Goal: Find specific page/section: Find specific page/section

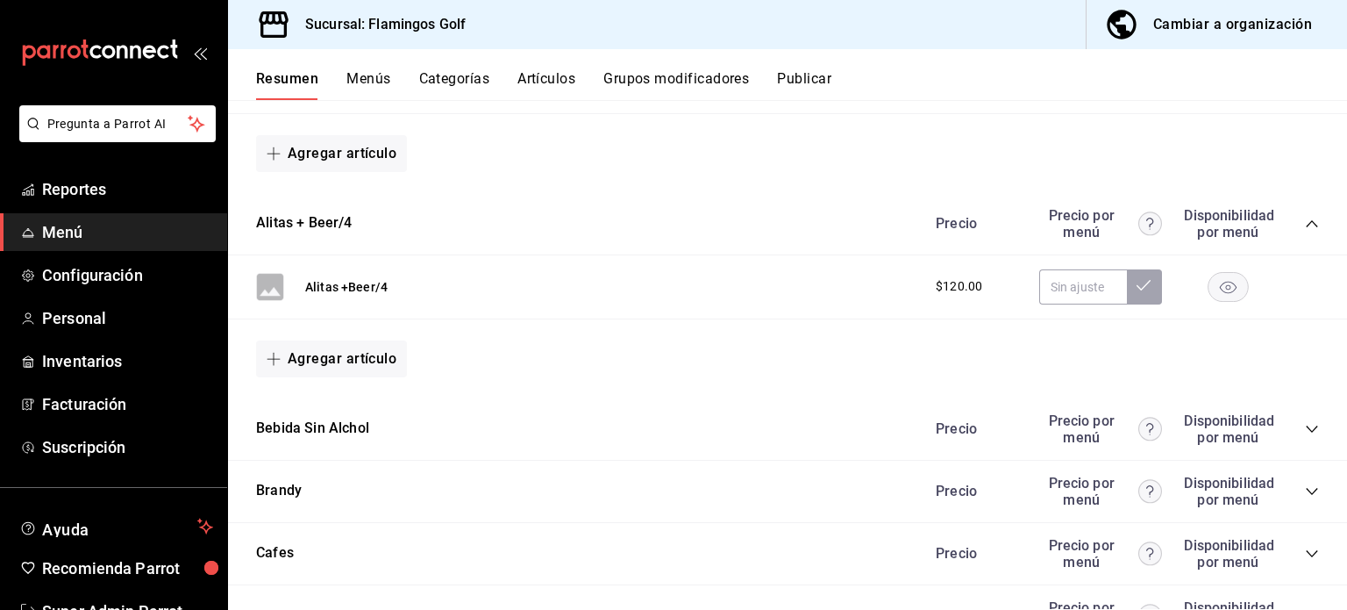
scroll to position [411, 0]
click at [336, 428] on button "Bebida Sin Alchol" at bounding box center [312, 428] width 113 height 20
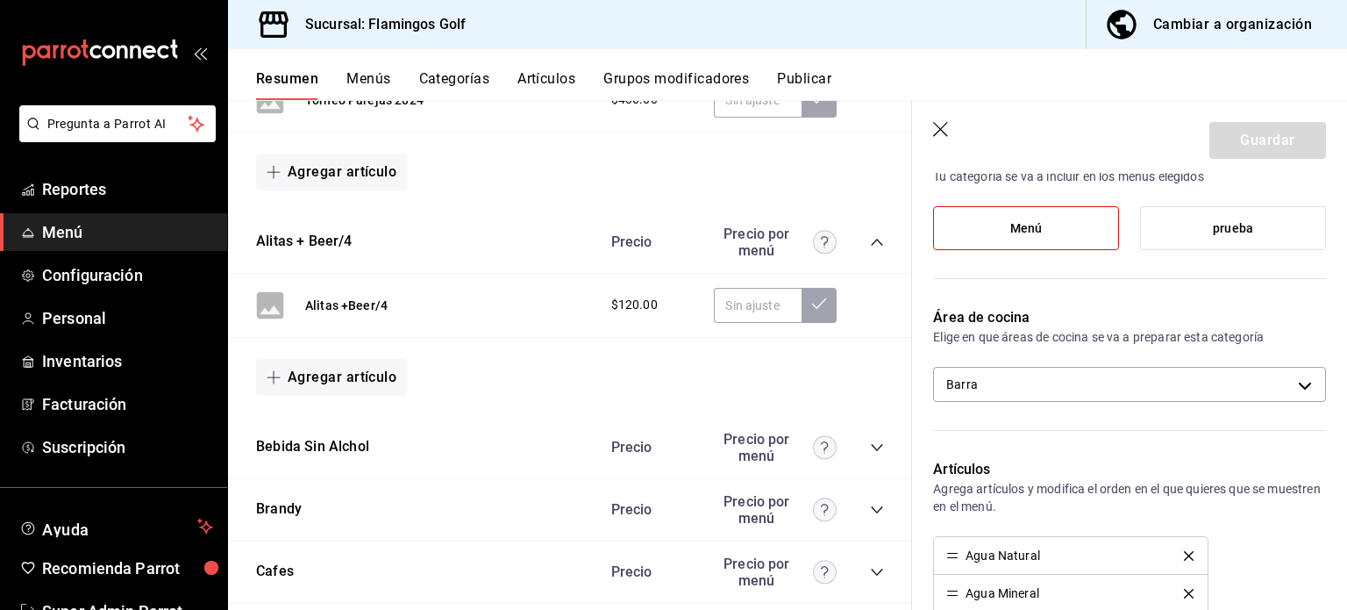
scroll to position [158, 0]
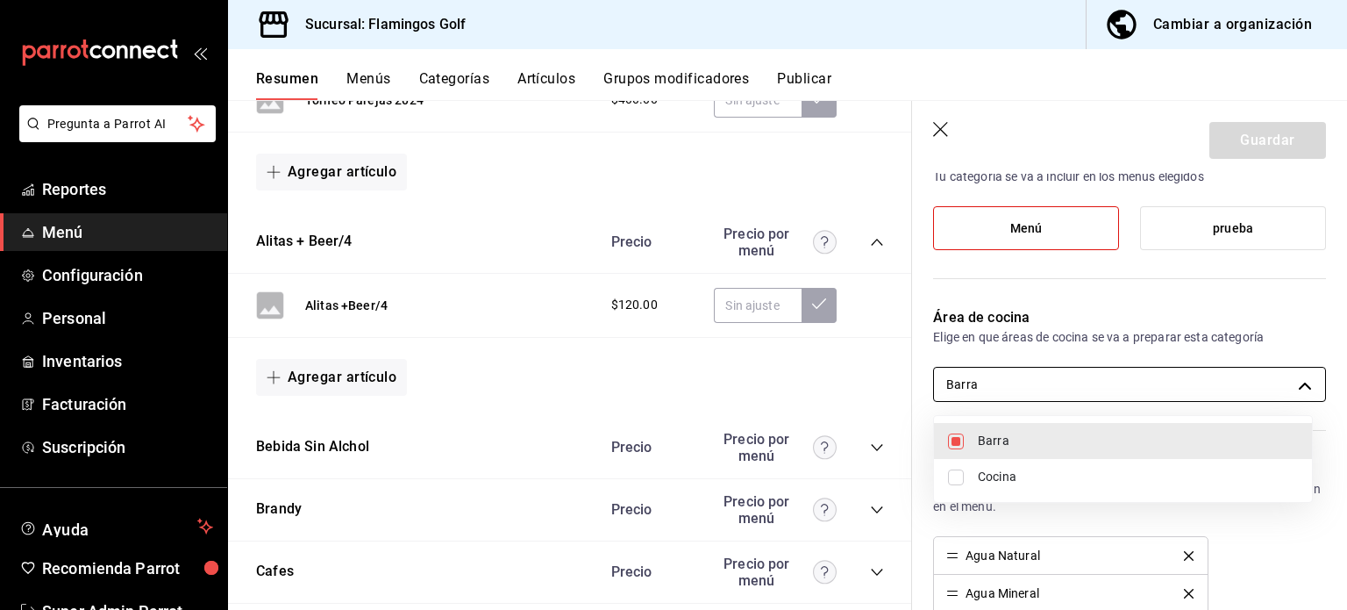
click at [1053, 385] on body "Pregunta a Parrot AI Reportes Menú Configuración Personal Inventarios Facturaci…" at bounding box center [673, 305] width 1347 height 610
click at [97, 268] on div at bounding box center [673, 305] width 1347 height 610
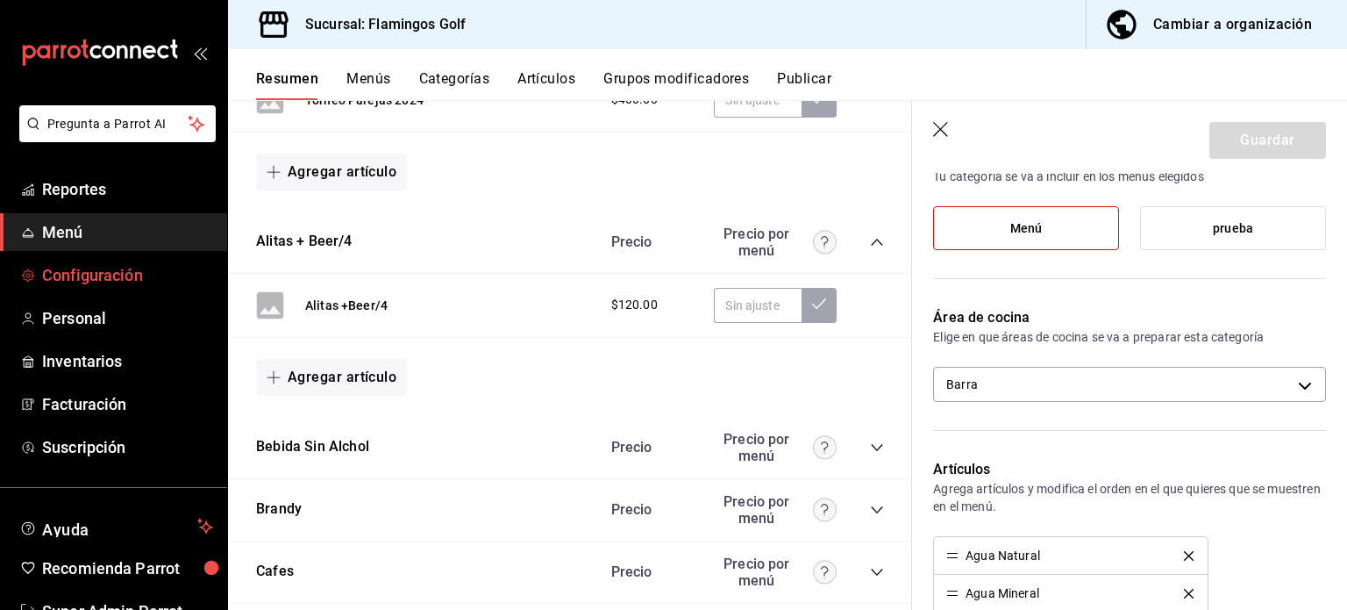
click at [97, 268] on span "Configuración" at bounding box center [127, 275] width 171 height 24
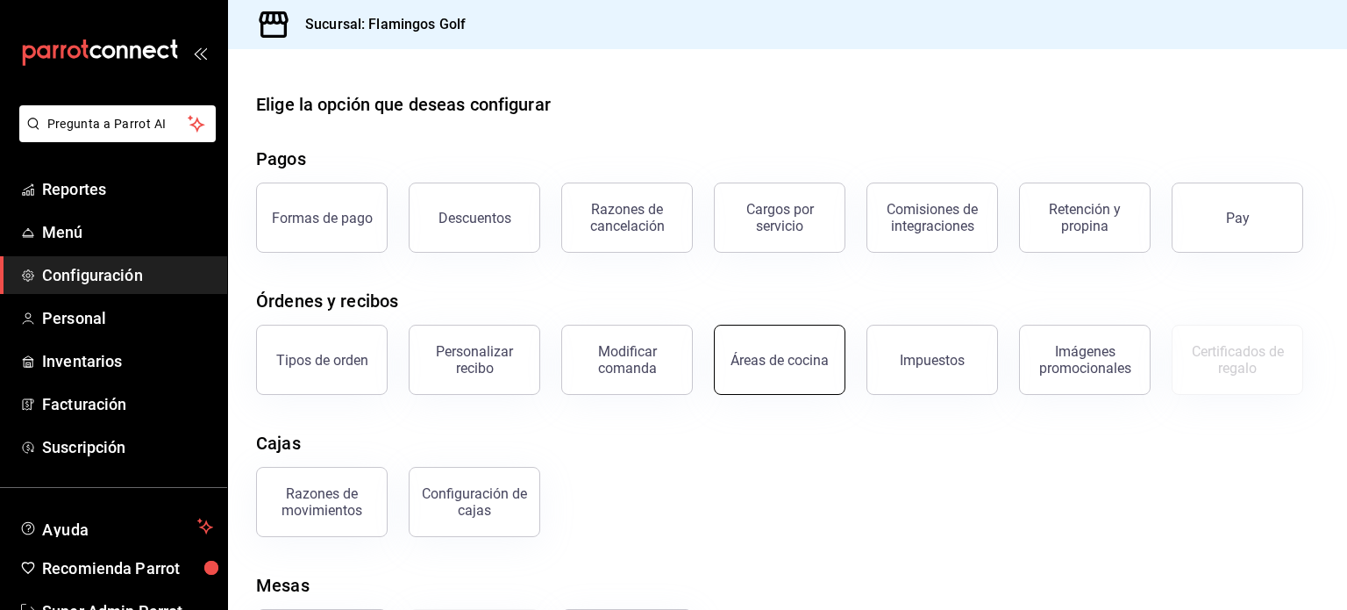
click at [811, 374] on button "Áreas de cocina" at bounding box center [780, 360] width 132 height 70
